Goal: Task Accomplishment & Management: Use online tool/utility

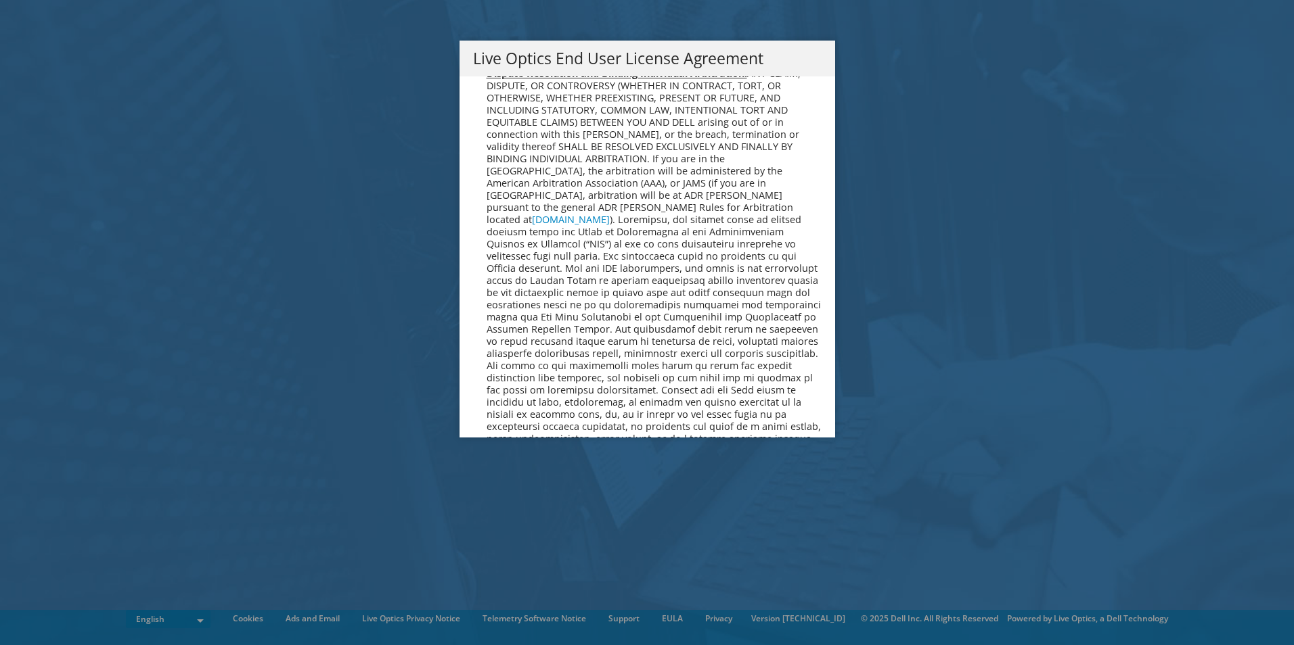
scroll to position [5117, 0]
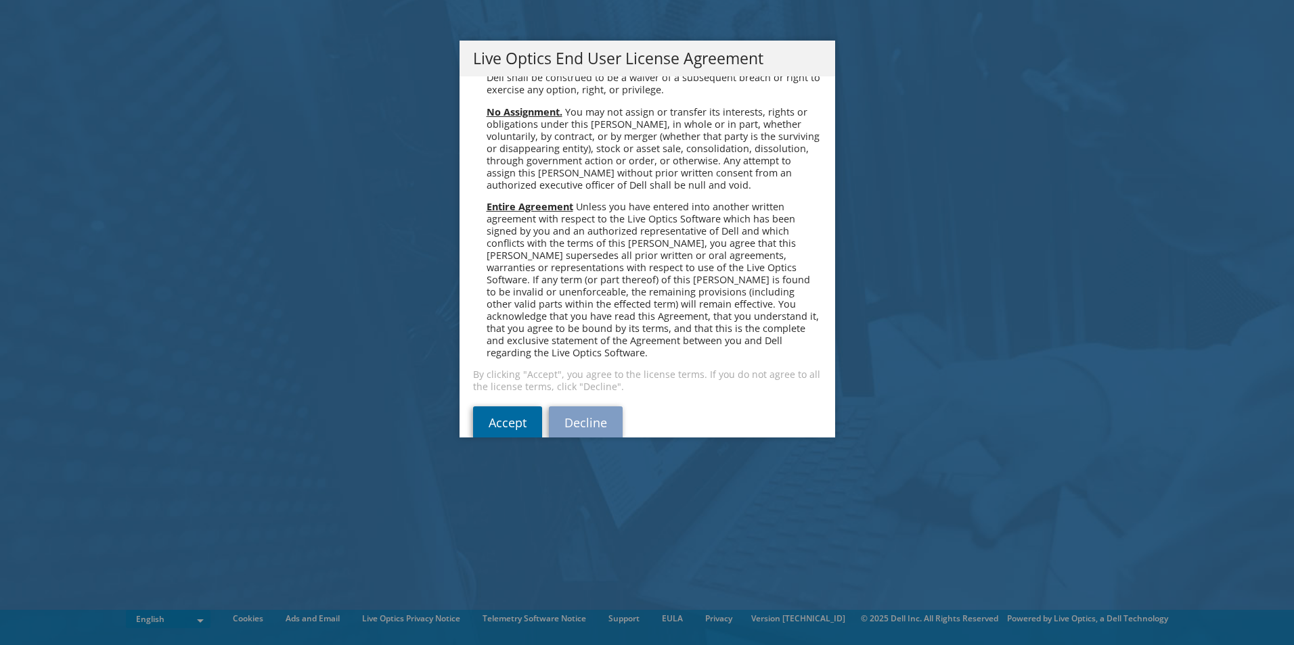
click at [485, 407] on link "Accept" at bounding box center [507, 423] width 69 height 32
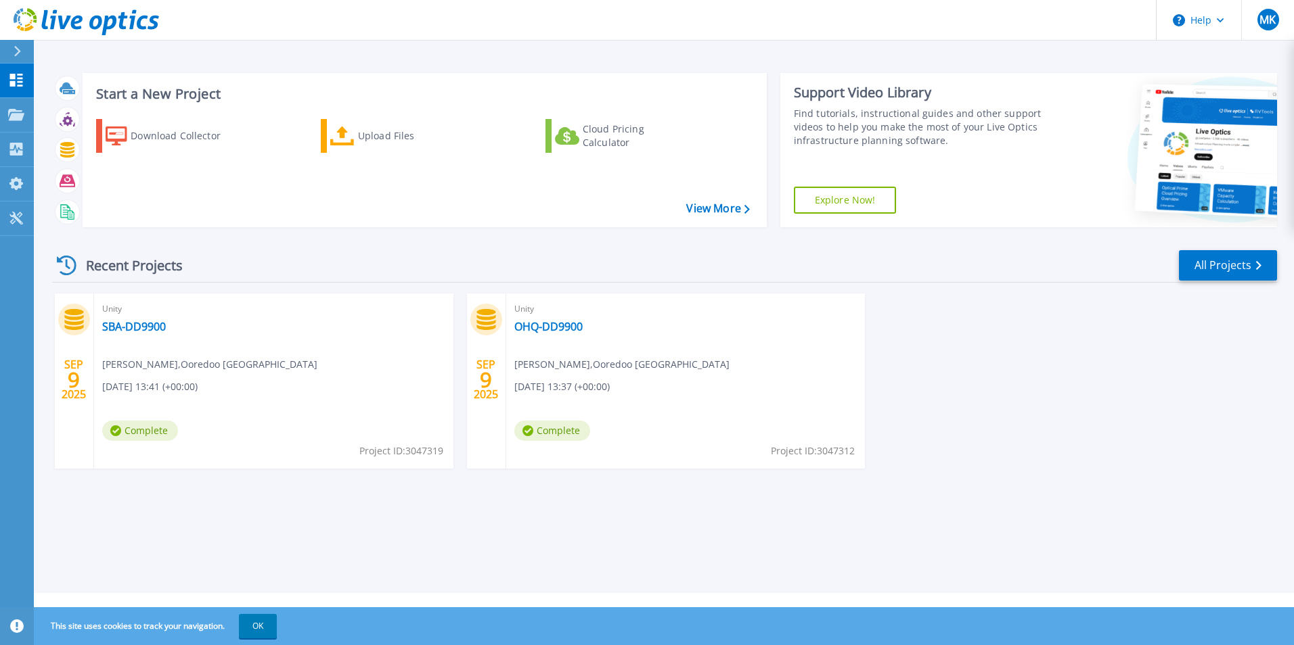
click at [17, 55] on icon at bounding box center [17, 51] width 7 height 11
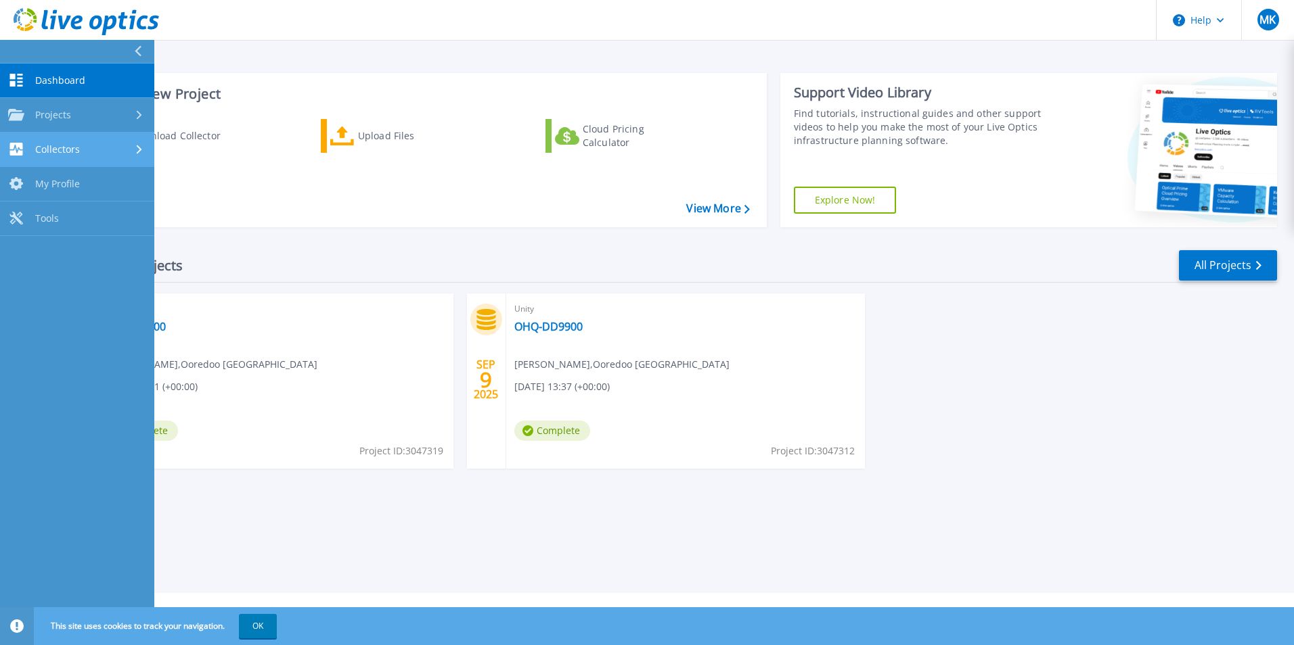
click at [88, 142] on link "Collectors Collectors" at bounding box center [77, 150] width 154 height 35
click at [411, 41] on div "Start a New Project Download Collector Upload Files Cloud Pricing Calculator Vi…" at bounding box center [664, 296] width 1260 height 593
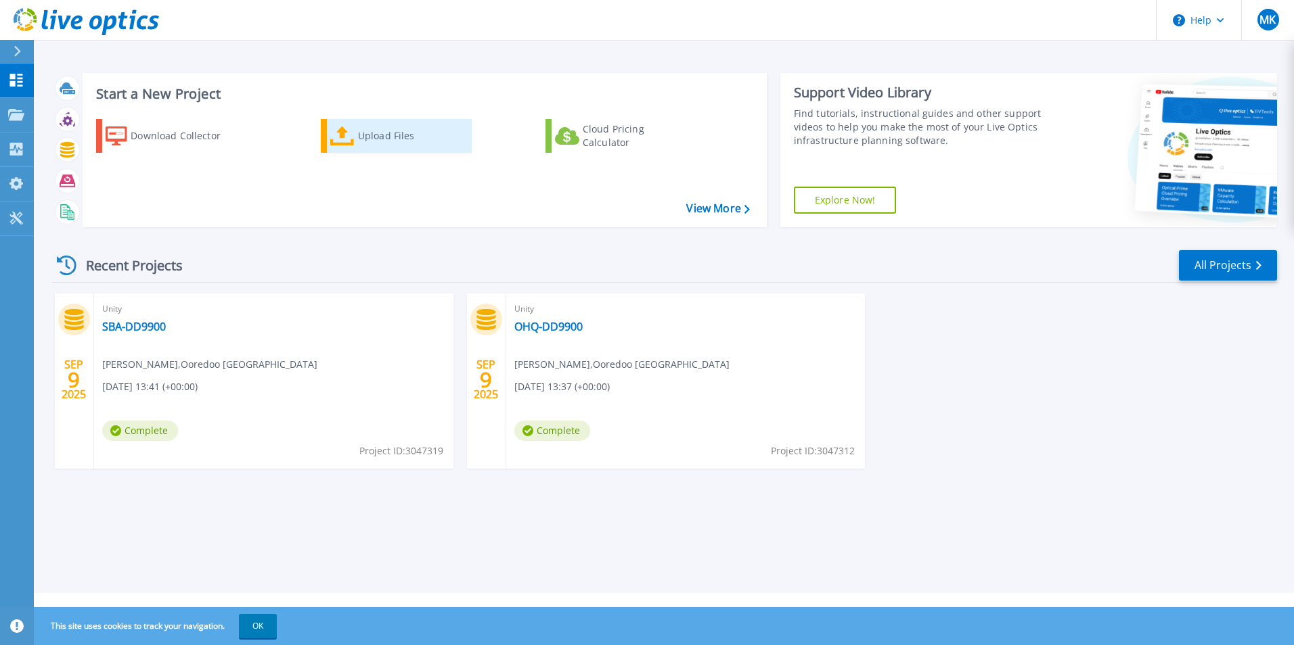
click at [385, 135] on div "Upload Files" at bounding box center [412, 135] width 108 height 27
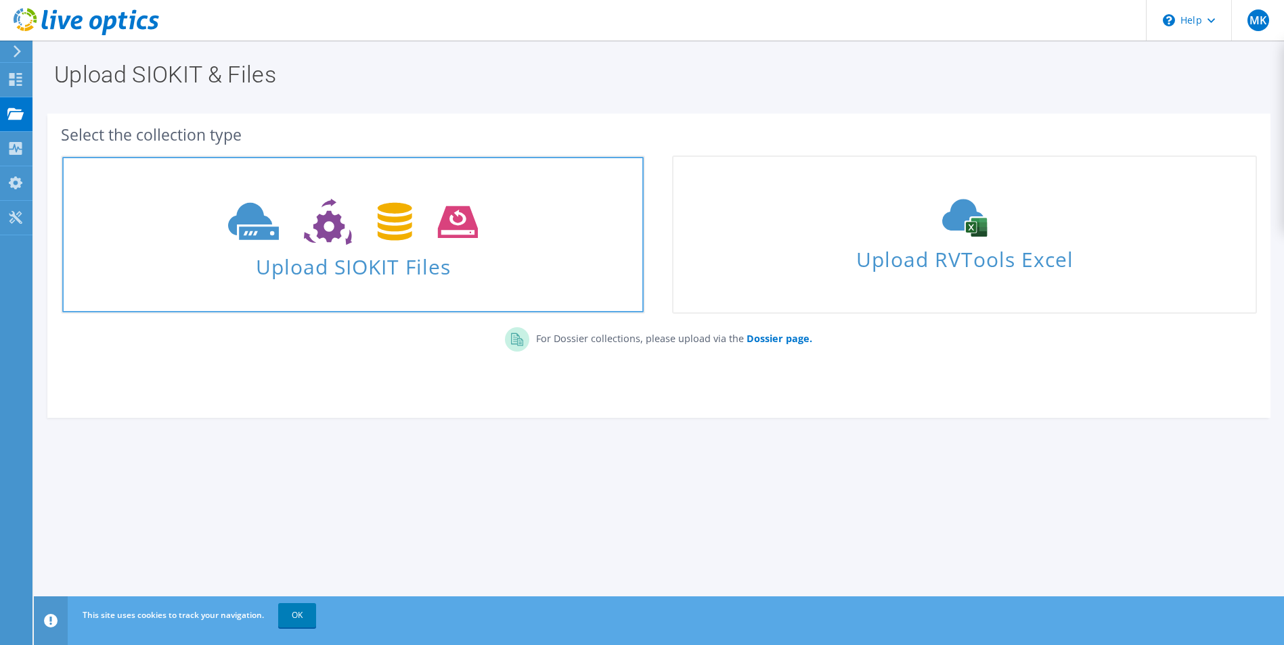
click at [297, 273] on span "Upload SIOKIT Files" at bounding box center [352, 262] width 581 height 29
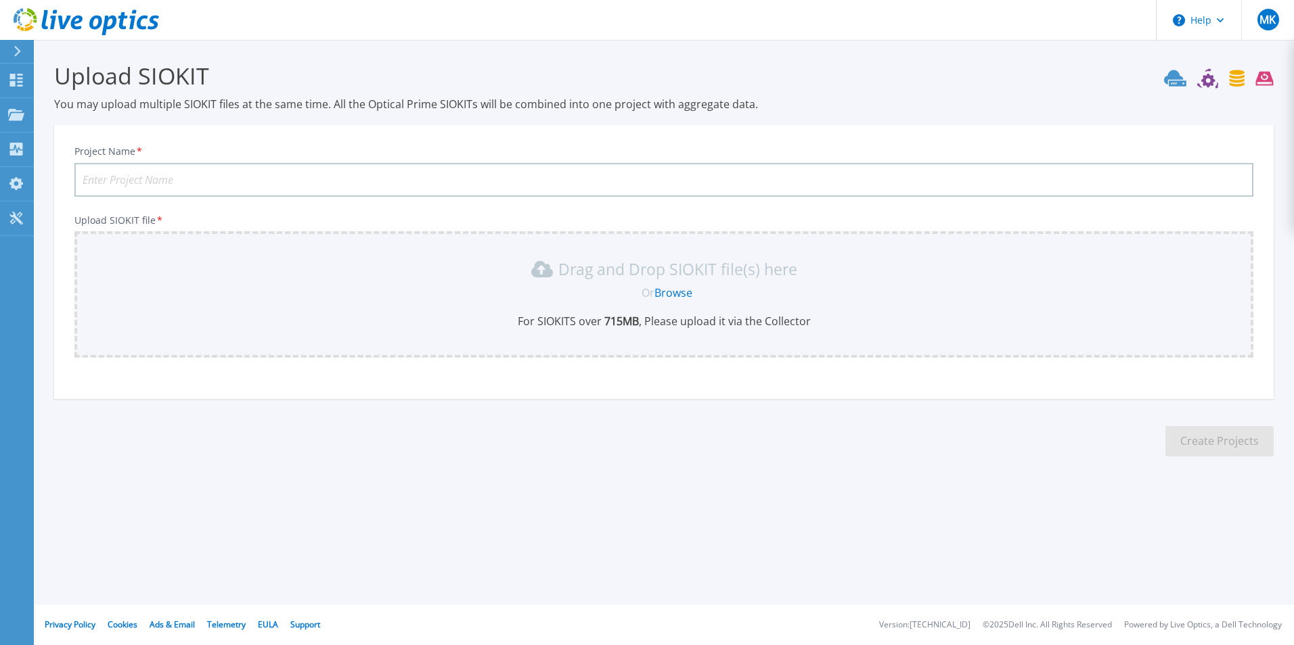
click at [185, 179] on input "Project Name *" at bounding box center [663, 180] width 1179 height 34
type input "OOredoo"
click at [673, 292] on link "Browse" at bounding box center [673, 293] width 38 height 15
click at [672, 289] on link "Browse" at bounding box center [673, 293] width 38 height 15
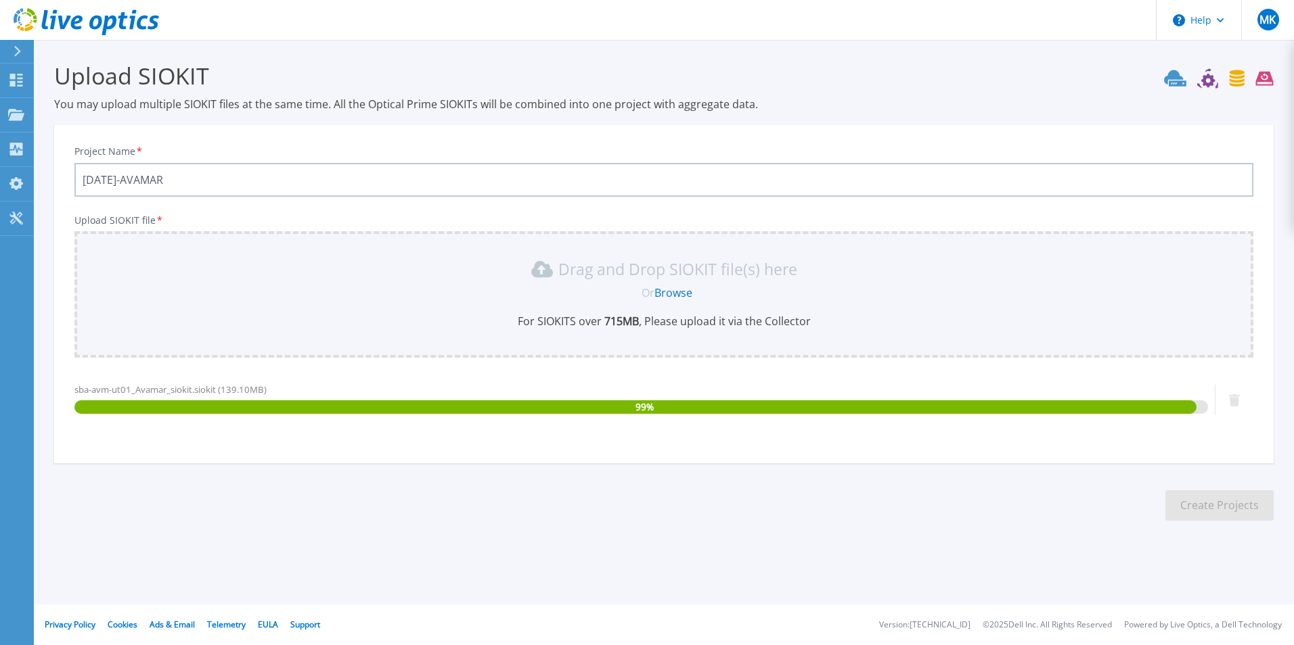
click at [126, 179] on input "[DATE]-AVAMAR" at bounding box center [663, 180] width 1179 height 34
drag, startPoint x: 273, startPoint y: 185, endPoint x: 124, endPoint y: 183, distance: 148.2
click at [124, 183] on input "[DATE]-AVAMAR-SBA" at bounding box center [663, 180] width 1179 height 34
click at [200, 177] on input "[DATE]-AVAMAR-SBA" at bounding box center [663, 180] width 1179 height 34
click at [672, 290] on link "Browse" at bounding box center [673, 293] width 38 height 15
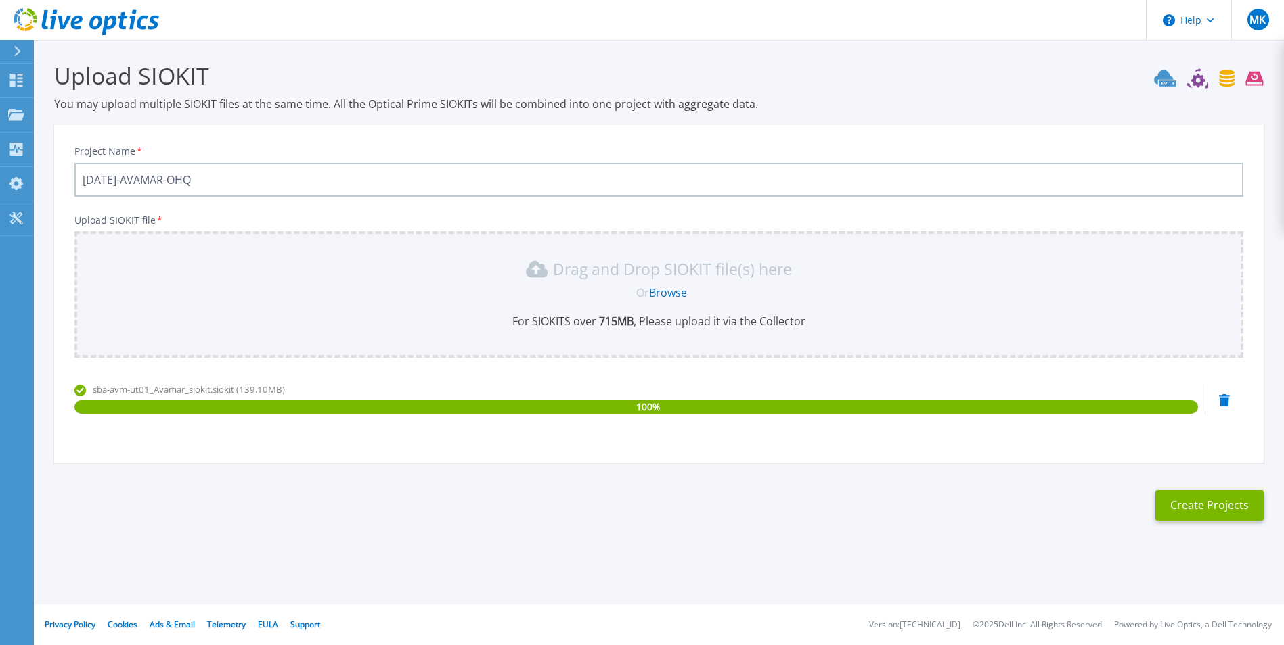
scroll to position [22, 0]
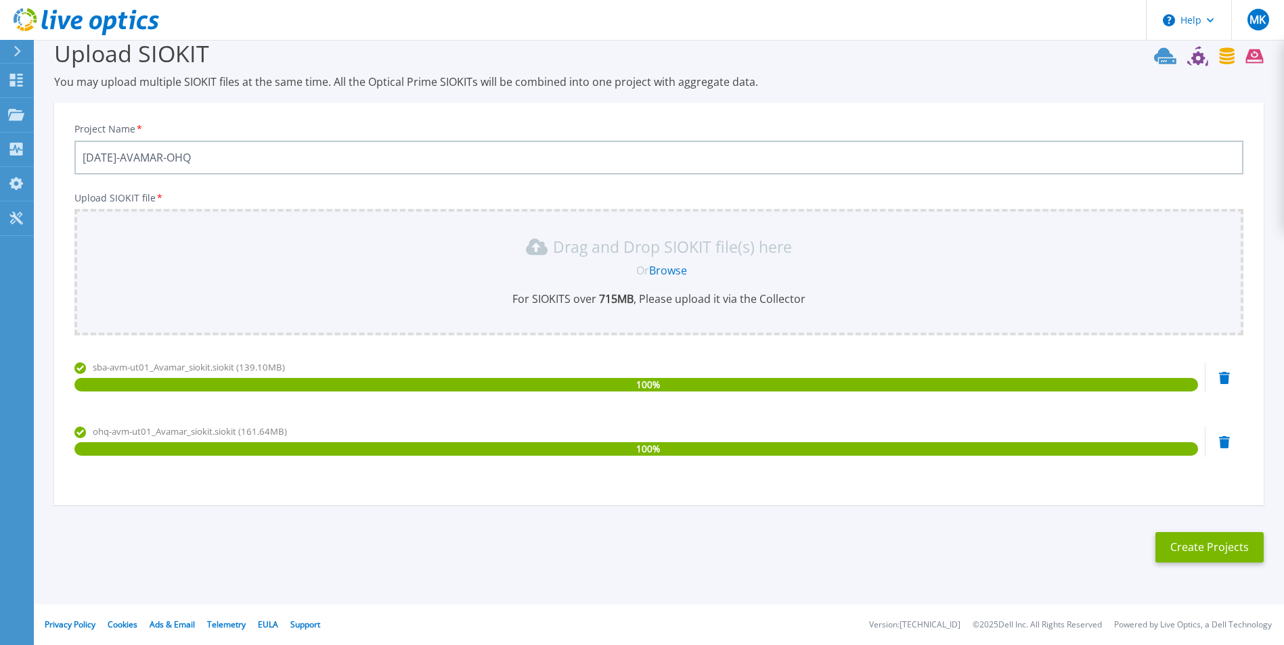
click at [221, 159] on input "[DATE]-AVAMAR-OHQ" at bounding box center [658, 158] width 1169 height 34
click at [664, 271] on link "Browse" at bounding box center [668, 270] width 38 height 15
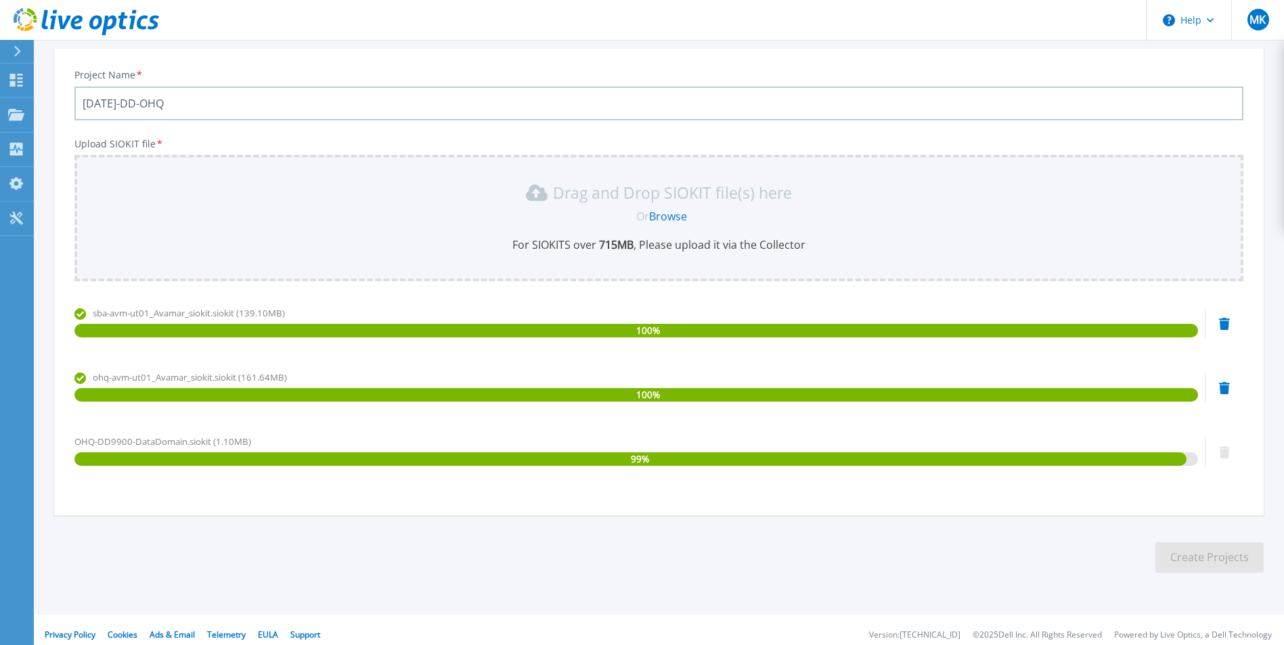
scroll to position [87, 0]
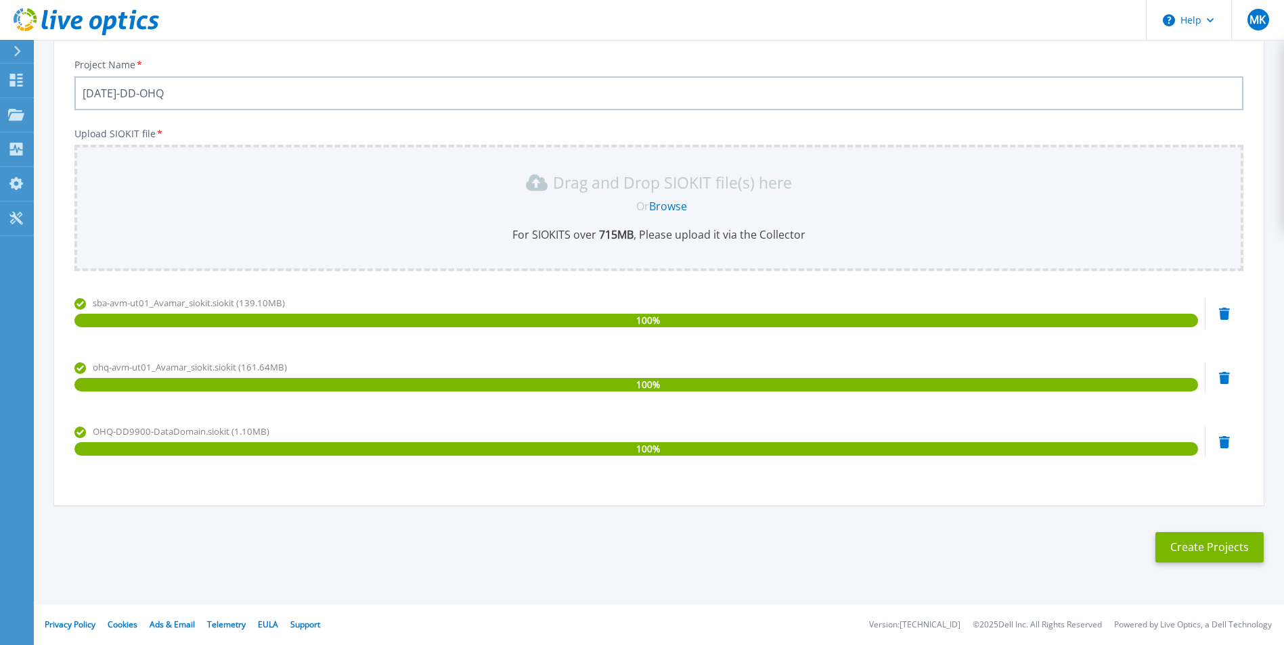
click at [185, 94] on input "[DATE]-DD-OHQ" at bounding box center [658, 93] width 1169 height 34
click at [672, 204] on link "Browse" at bounding box center [668, 206] width 38 height 15
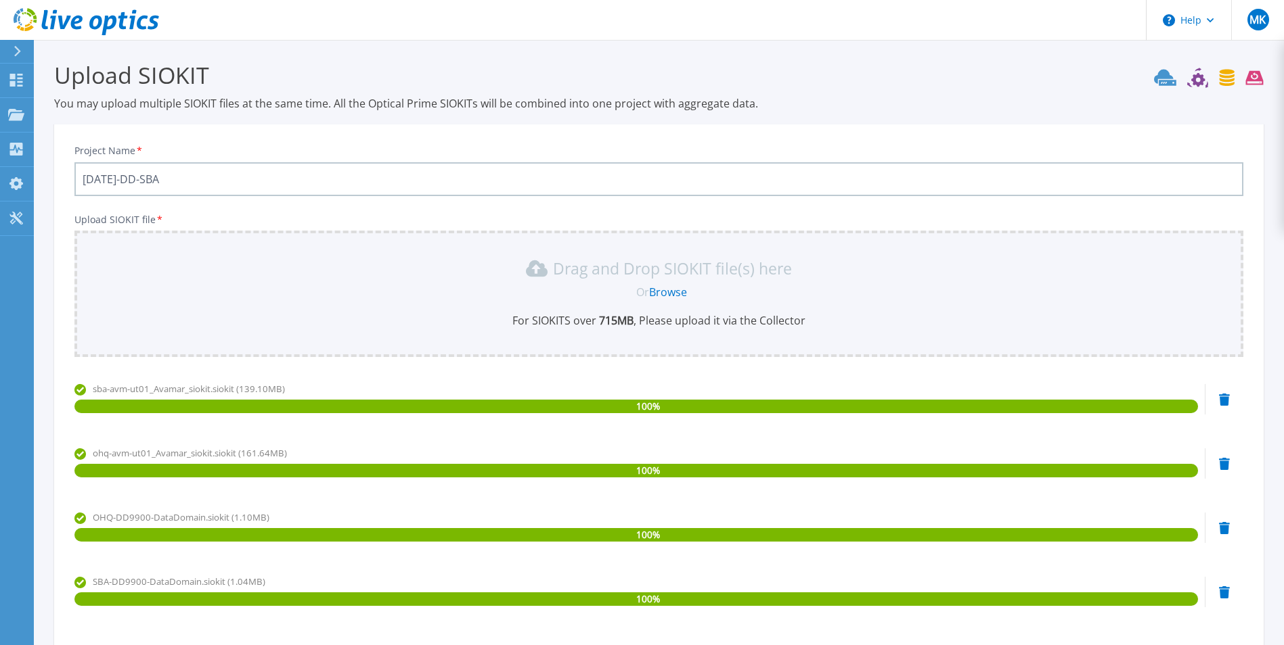
scroll to position [0, 0]
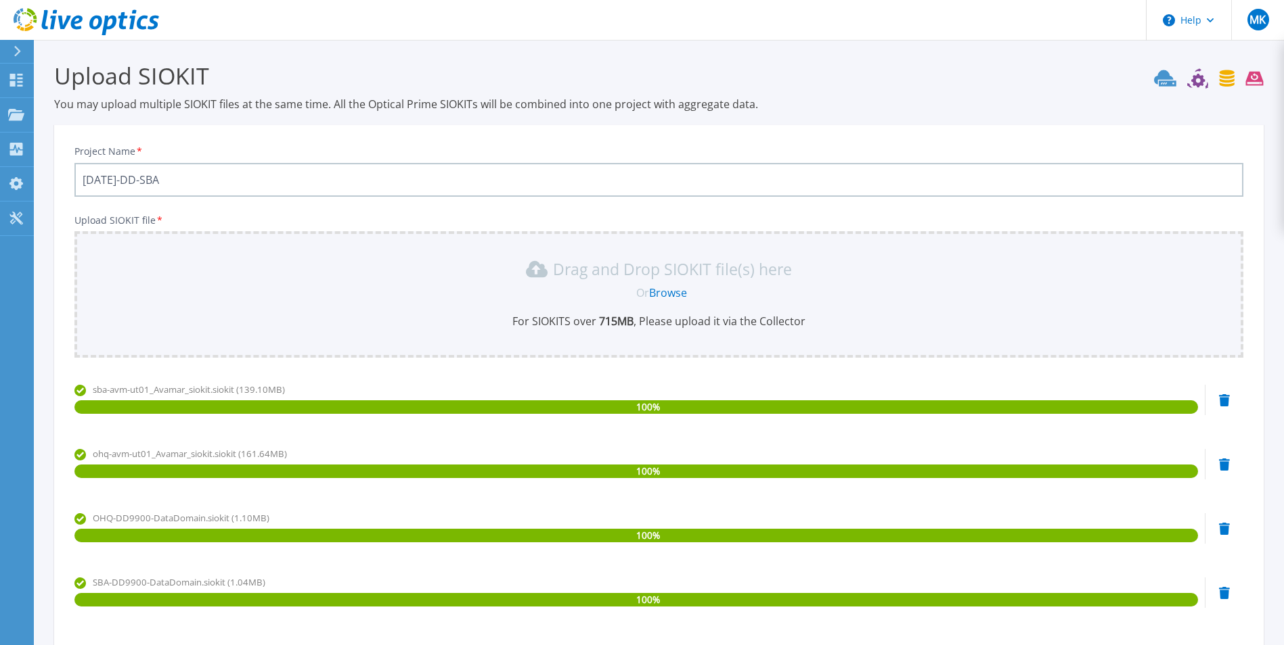
click at [229, 175] on input "[DATE]-DD-SBA" at bounding box center [658, 180] width 1169 height 34
click at [662, 290] on link "Browse" at bounding box center [668, 293] width 38 height 15
click at [278, 179] on input "[DATE]-AVM-OHQ" at bounding box center [658, 180] width 1169 height 34
type input "[DATE]-AVM-SBA"
click at [656, 290] on link "Browse" at bounding box center [668, 293] width 38 height 15
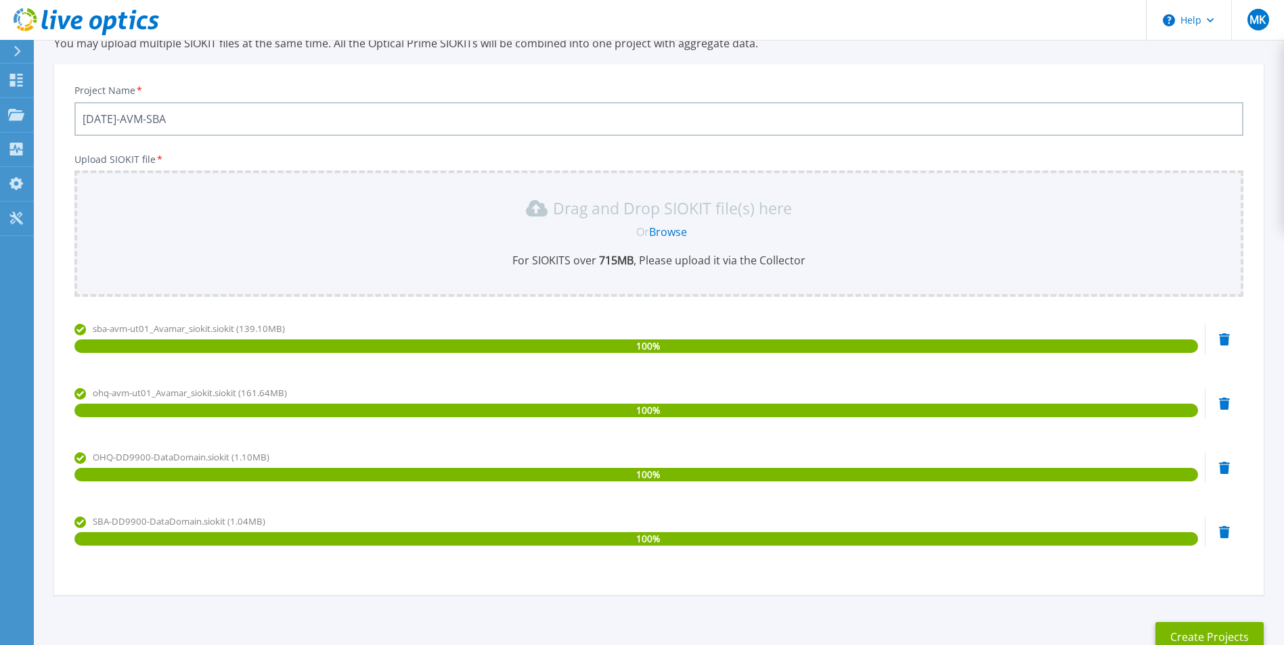
scroll to position [151, 0]
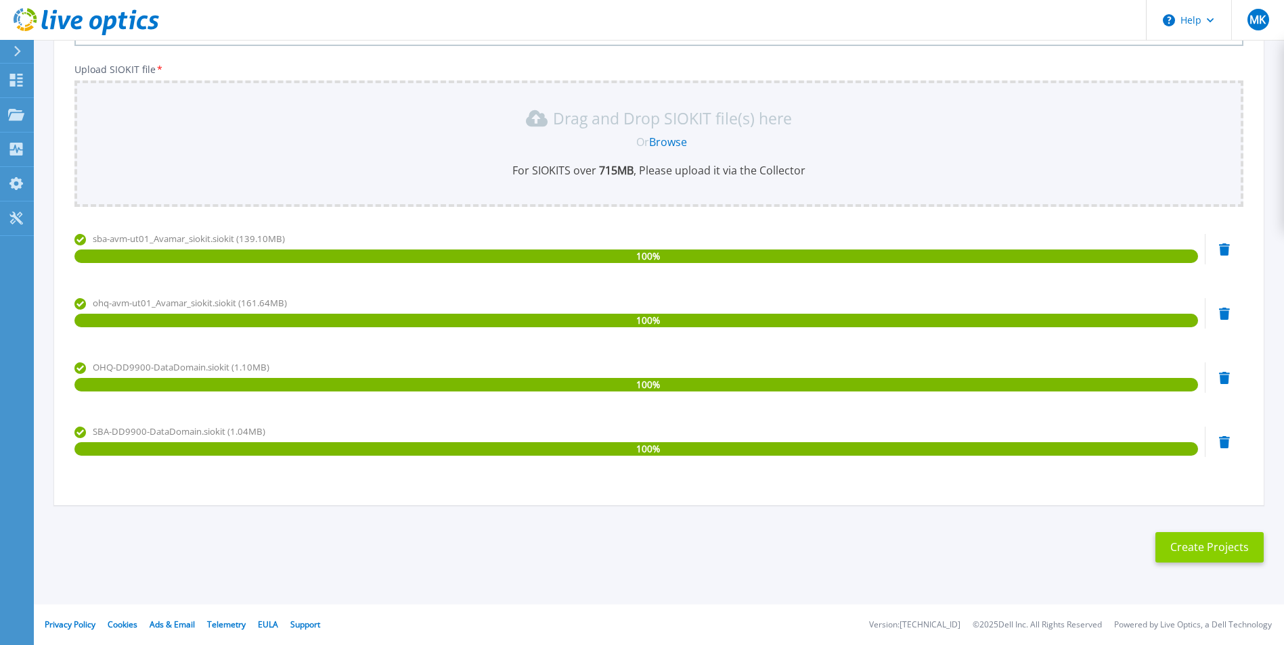
click at [1204, 543] on button "Create Projects" at bounding box center [1209, 547] width 108 height 30
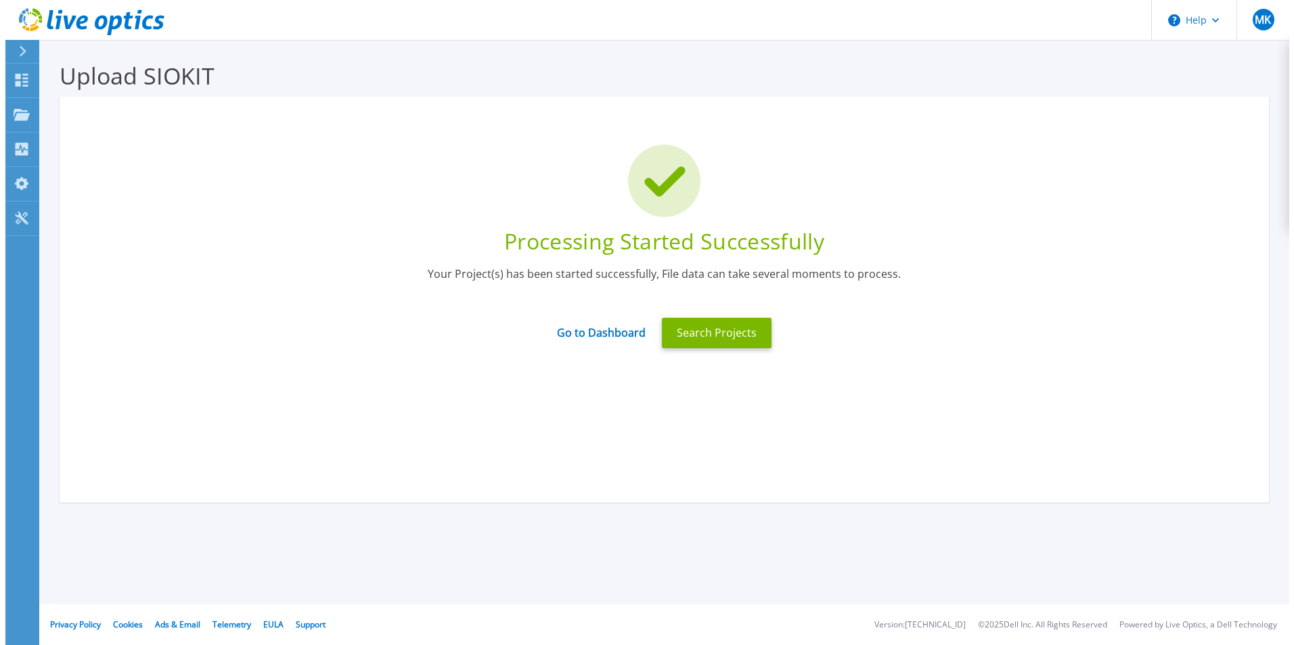
scroll to position [0, 0]
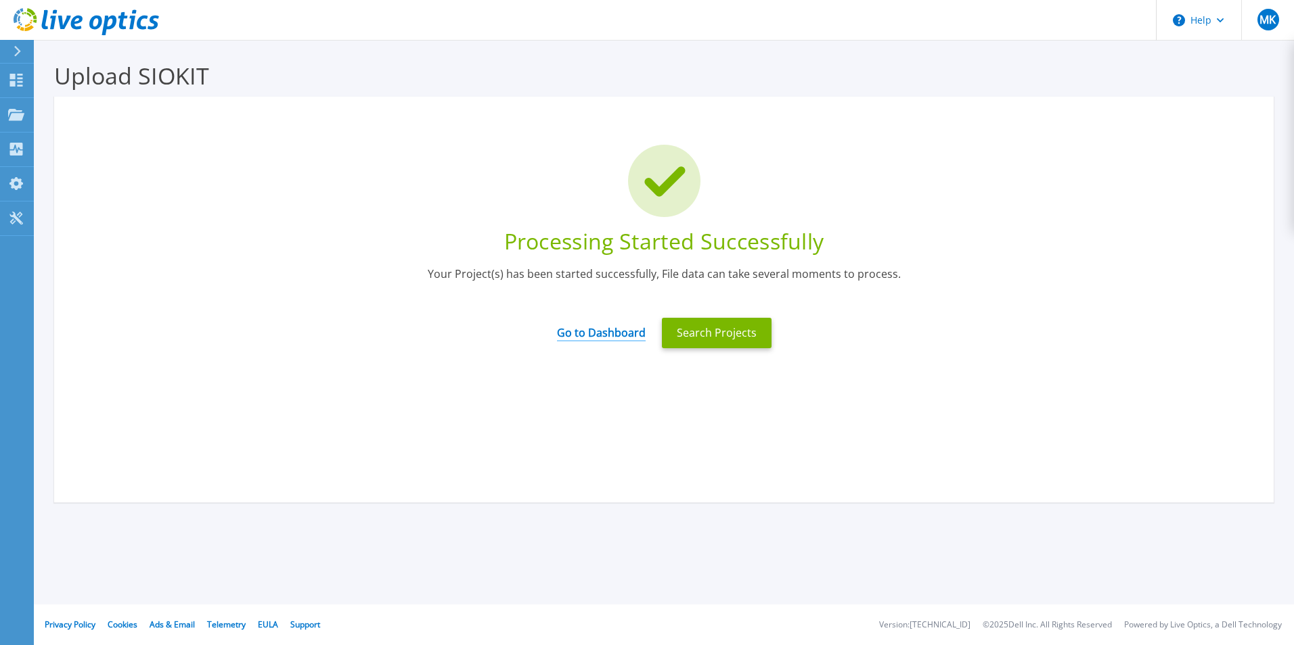
click at [595, 336] on link "Go to Dashboard" at bounding box center [601, 328] width 89 height 26
